Goal: Complete application form

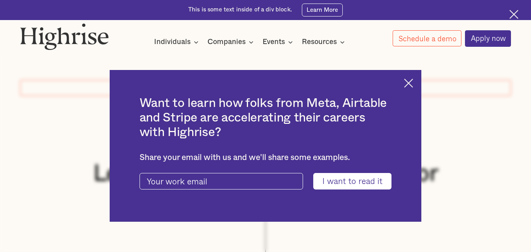
click at [413, 82] on img at bounding box center [408, 83] width 9 height 9
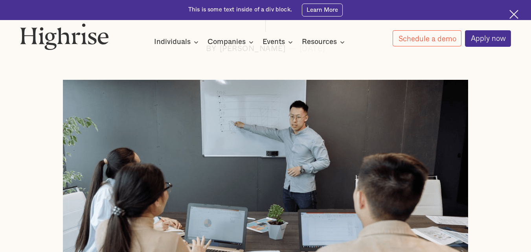
scroll to position [885, 0]
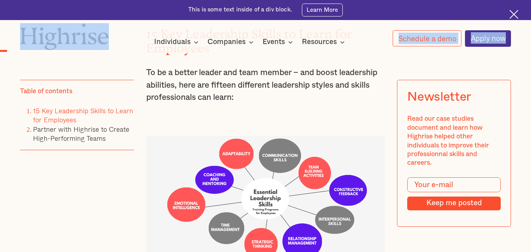
drag, startPoint x: 530, startPoint y: 24, endPoint x: 536, endPoint y: 11, distance: 14.8
click at [530, 12] on div "Interested in a complimentary coaching session with one of our coaches? Share y…" at bounding box center [265, 26] width 531 height 53
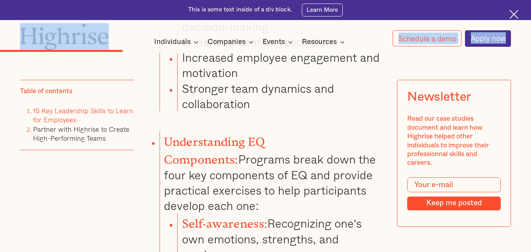
scroll to position [2955, 0]
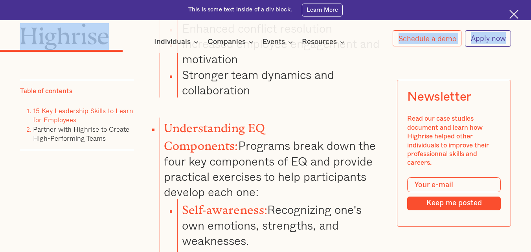
click at [475, 35] on link "Apply now" at bounding box center [488, 38] width 46 height 17
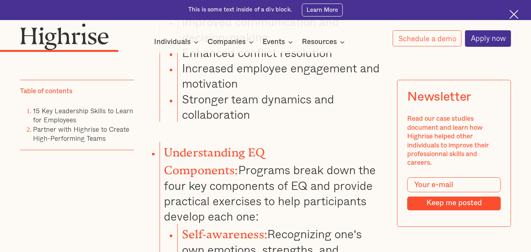
scroll to position [2955, 0]
